Goal: Information Seeking & Learning: Check status

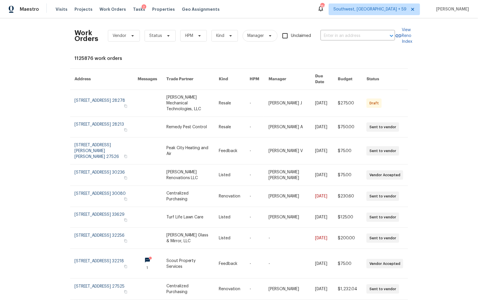
click at [119, 42] on div "Work Orders Vendor Status HPM Kind Manager Unclaimed ​" at bounding box center [235, 36] width 320 height 26
click at [121, 34] on span "Vendor" at bounding box center [120, 36] width 14 height 6
type input "cowboy"
click at [136, 67] on div "Cowboy Septic - ATL-S" at bounding box center [133, 68] width 44 height 6
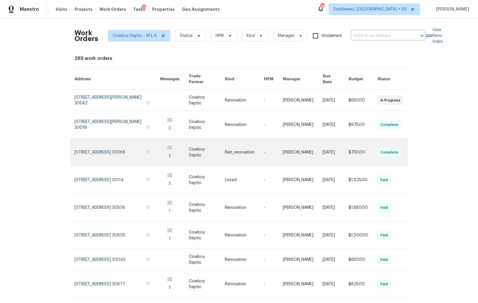
click at [108, 151] on link at bounding box center [117, 152] width 85 height 27
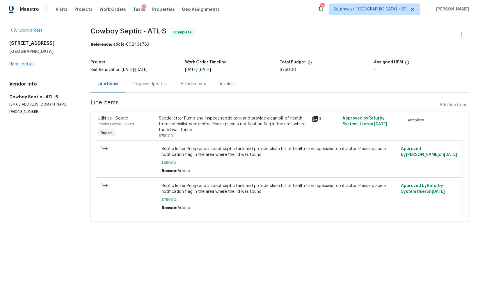
click at [229, 87] on div "Invoices" at bounding box center [228, 83] width 30 height 17
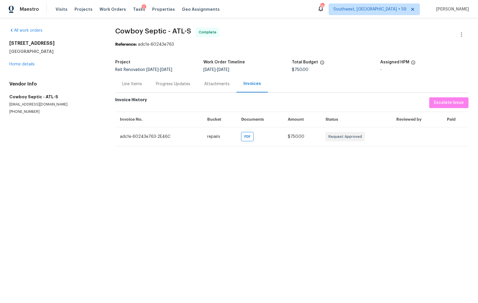
click at [128, 86] on div "Line Items" at bounding box center [132, 84] width 20 height 6
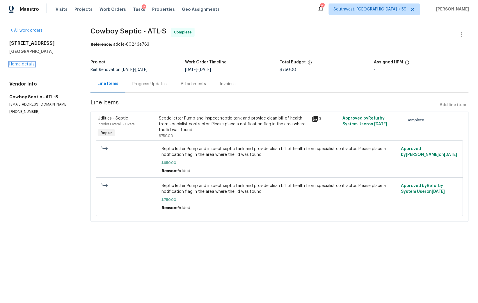
click at [26, 65] on link "Home details" at bounding box center [21, 64] width 25 height 4
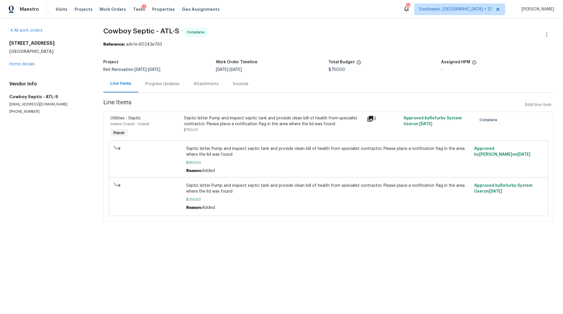
click at [32, 43] on h2 "[STREET_ADDRESS]" at bounding box center [49, 43] width 80 height 6
click at [134, 47] on div "Reference: adc1e-60243e763" at bounding box center [328, 45] width 450 height 6
click at [546, 33] on icon "button" at bounding box center [546, 34] width 1 height 5
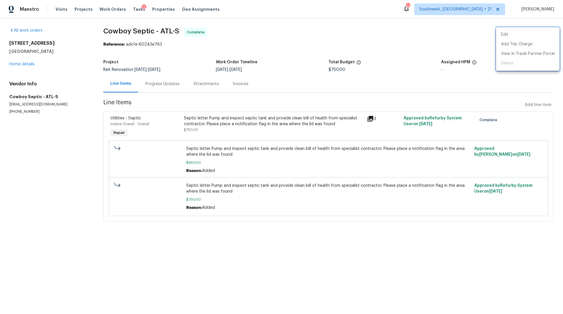
click at [251, 27] on div at bounding box center [281, 157] width 563 height 314
click at [60, 51] on h5 "[GEOGRAPHIC_DATA]" at bounding box center [49, 52] width 80 height 6
drag, startPoint x: 9, startPoint y: 43, endPoint x: 52, endPoint y: 43, distance: 43.0
click at [52, 43] on div "All work orders [STREET_ADDRESS] Home details Vendor Info Cowboy Septic - ATL-S…" at bounding box center [281, 128] width 563 height 220
copy h2 "[STREET_ADDRESS]"
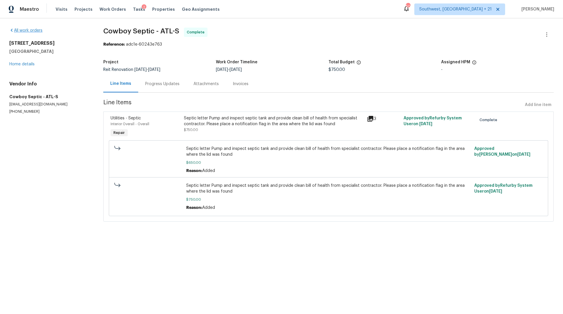
click at [37, 28] on div "All work orders" at bounding box center [49, 31] width 80 height 6
click at [32, 30] on link "All work orders" at bounding box center [25, 30] width 33 height 4
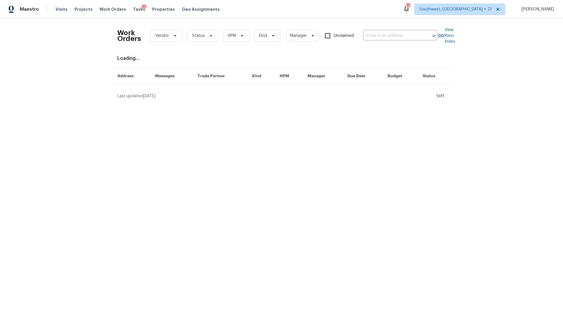
click at [24, 62] on div "Work Orders Vendor Status HPM Kind Manager Unclaimed ​ View Reno Index Loading.…" at bounding box center [281, 60] width 563 height 85
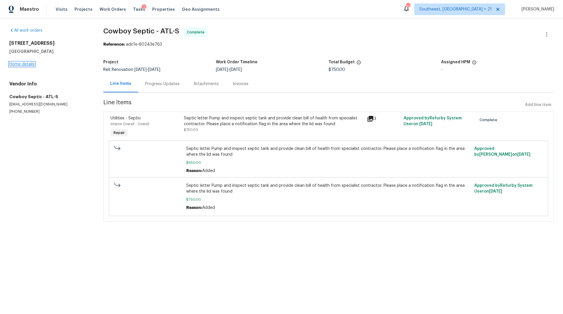
click at [23, 63] on link "Home details" at bounding box center [21, 64] width 25 height 4
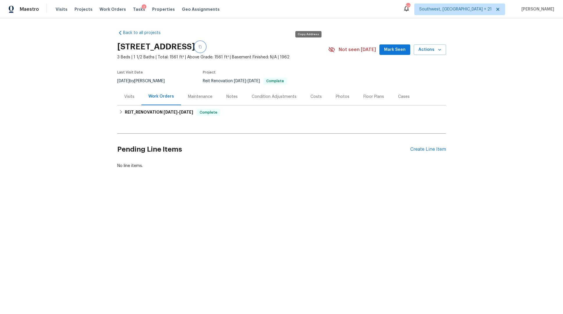
click at [202, 47] on icon "button" at bounding box center [200, 46] width 3 height 3
click at [140, 112] on h6 "REIT_RENOVATION [DATE] - [DATE]" at bounding box center [159, 112] width 68 height 7
